Goal: Information Seeking & Learning: Learn about a topic

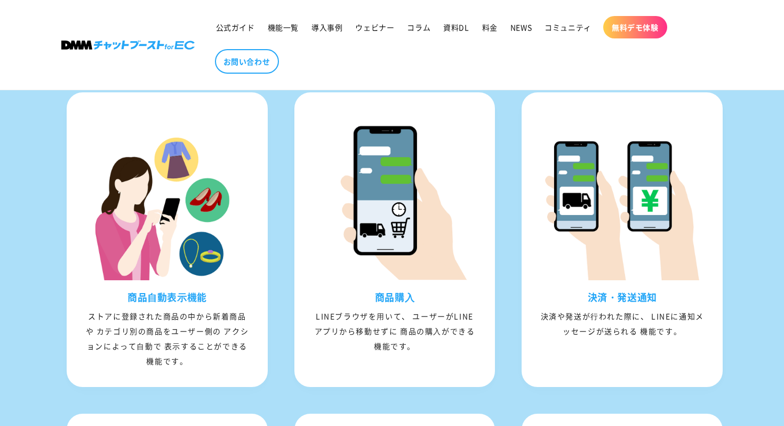
scroll to position [1045, 0]
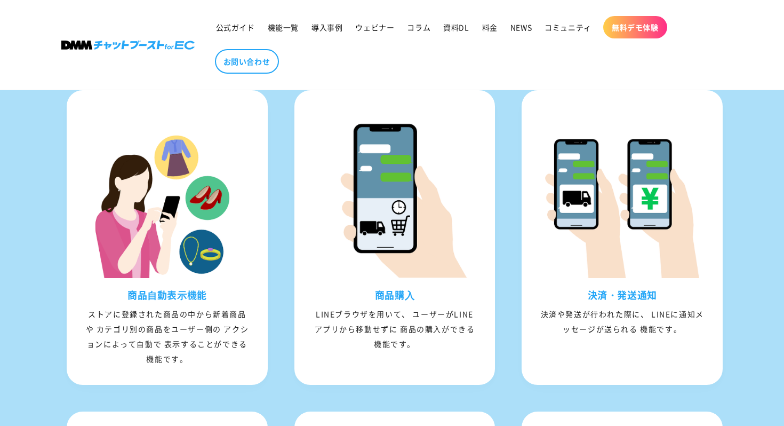
click at [469, 78] on ul "公式ガイド 機能一覧 導入事例 ウェビナー コラム 資料DL 料金 NEWS コミュニティ 無料デモ体験 お問い合わせ" at bounding box center [461, 45] width 503 height 68
click at [390, 61] on ul "公式ガイド 機能一覧 導入事例 ウェビナー コラム 資料DL 料金 NEWS コミュニティ 無料デモ体験 お問い合わせ" at bounding box center [461, 45] width 503 height 68
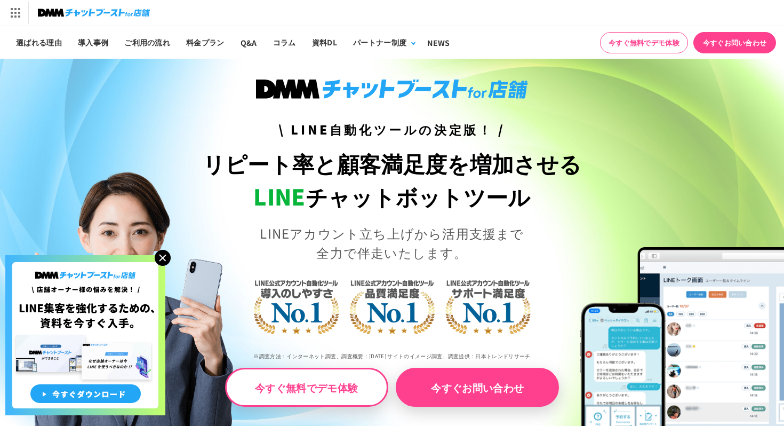
click at [166, 254] on img at bounding box center [163, 258] width 16 height 16
click at [160, 260] on img at bounding box center [163, 258] width 16 height 16
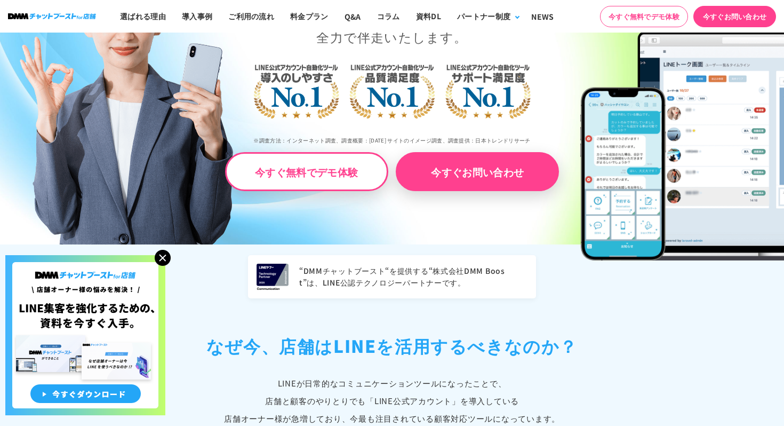
scroll to position [214, 0]
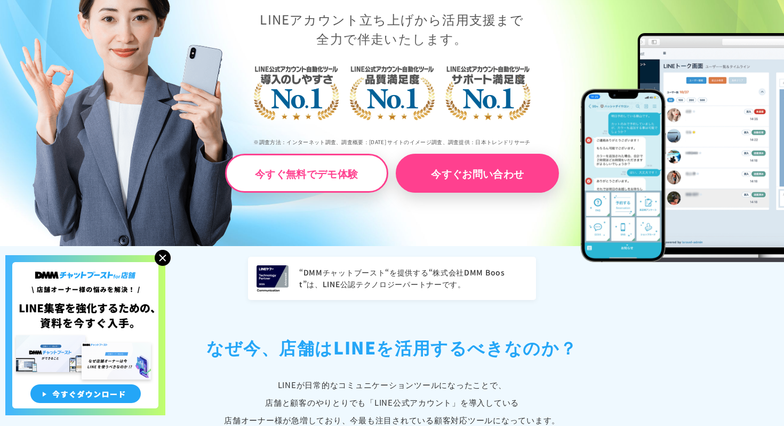
click at [163, 256] on img at bounding box center [163, 258] width 16 height 16
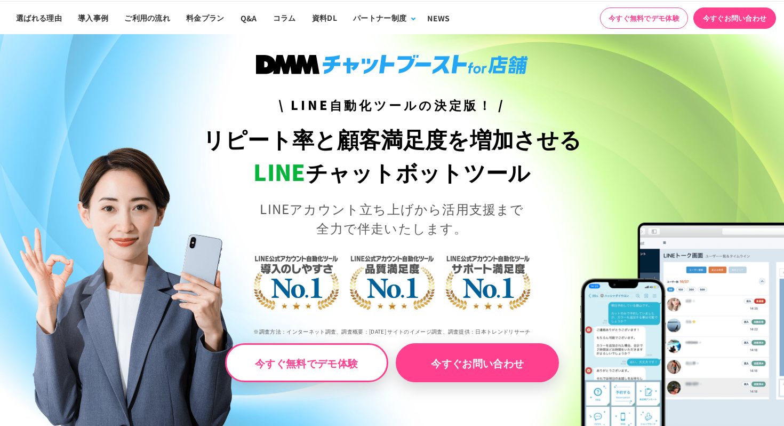
scroll to position [0, 0]
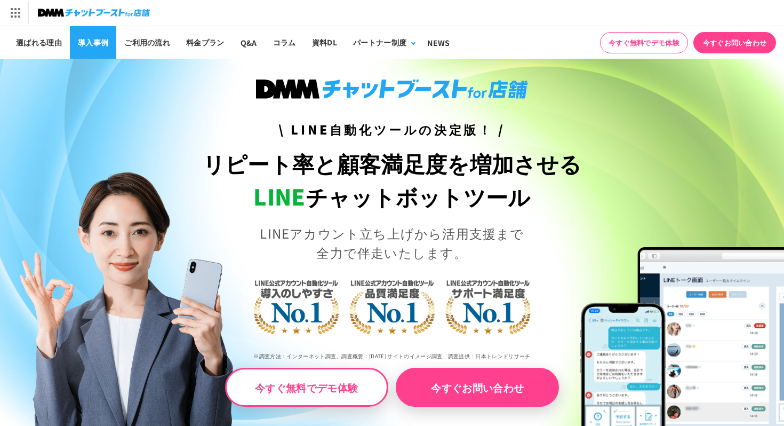
click at [97, 43] on link "導入事例" at bounding box center [93, 42] width 46 height 33
